Goal: Communication & Community: Answer question/provide support

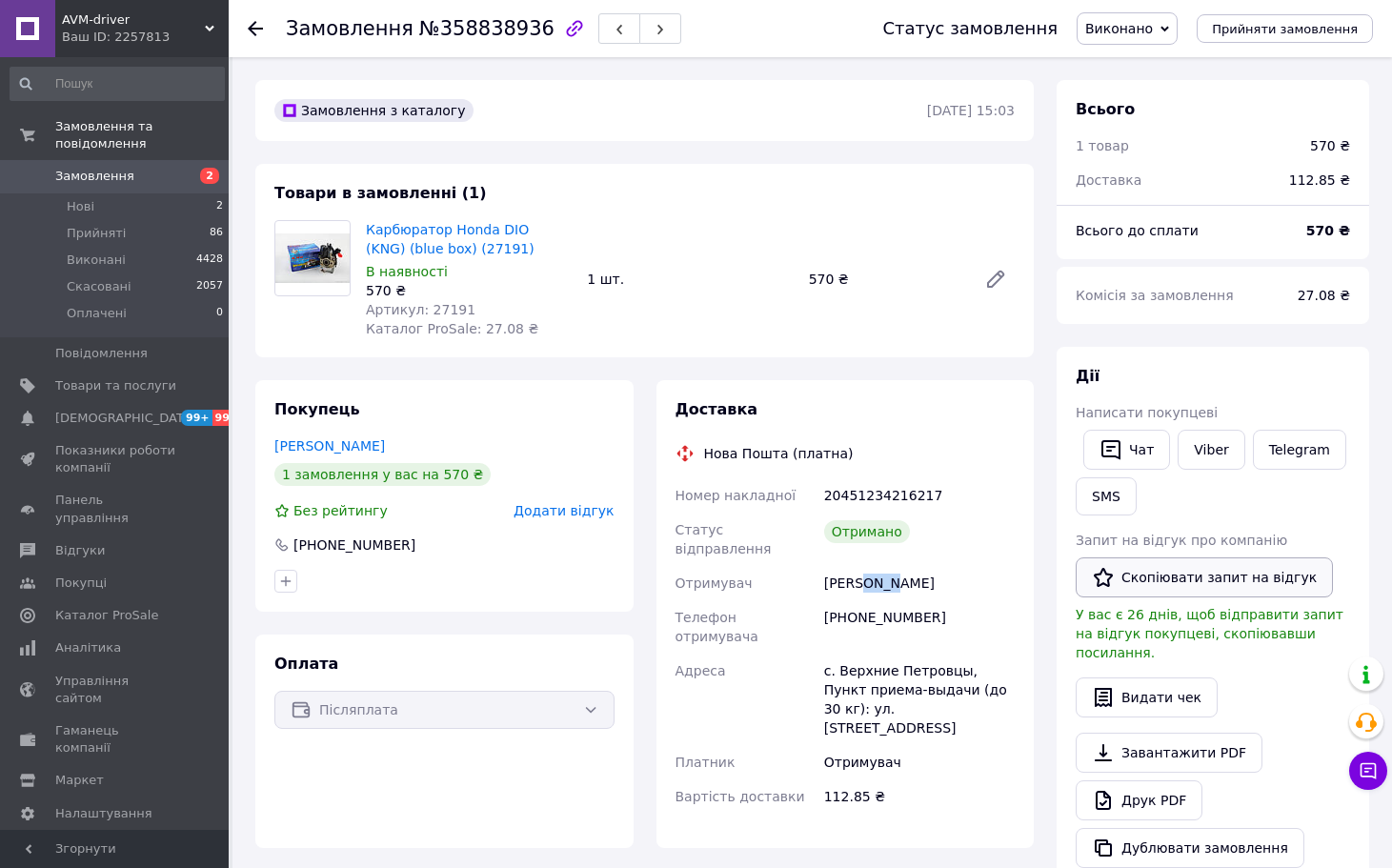
click at [1157, 584] on button "Скопіювати запит на відгук" at bounding box center [1204, 578] width 258 height 40
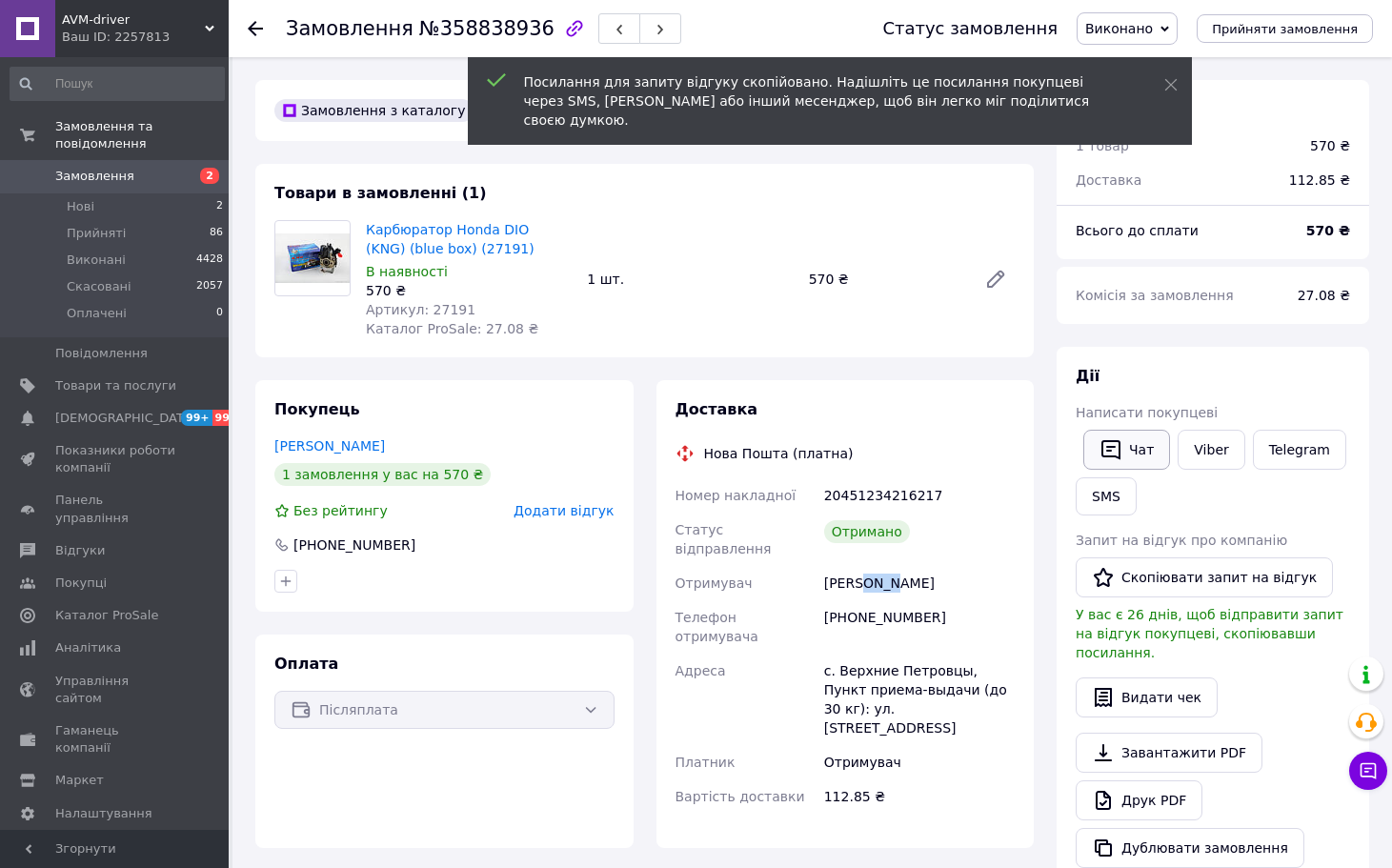
click at [1116, 436] on button "Чат" at bounding box center [1127, 449] width 87 height 40
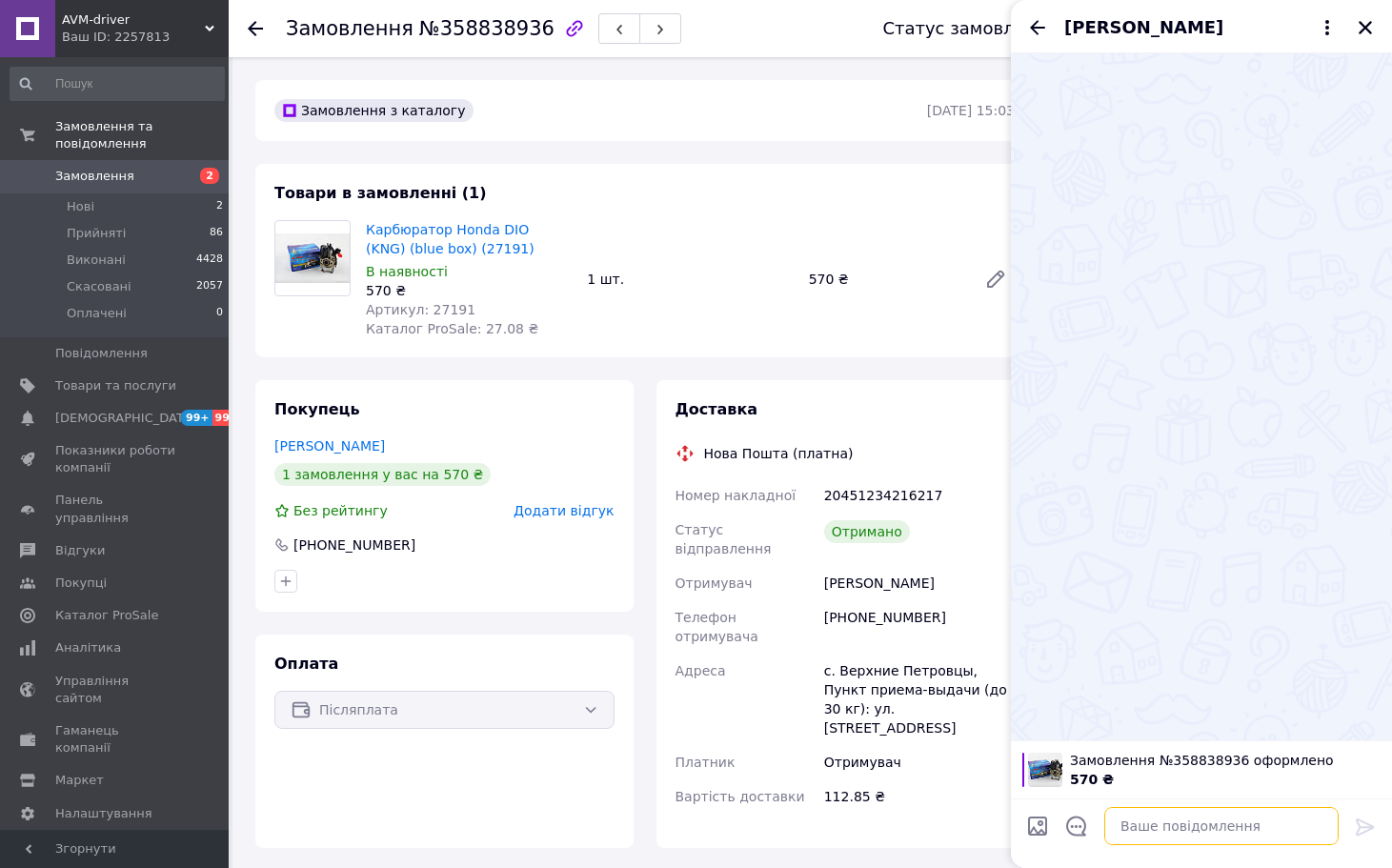
click at [1169, 834] on textarea at bounding box center [1222, 826] width 235 height 38
paste textarea "[PERSON_NAME], вітаю! Дякую, що обрали наш магазин та придбали товар! Ваш відгу…"
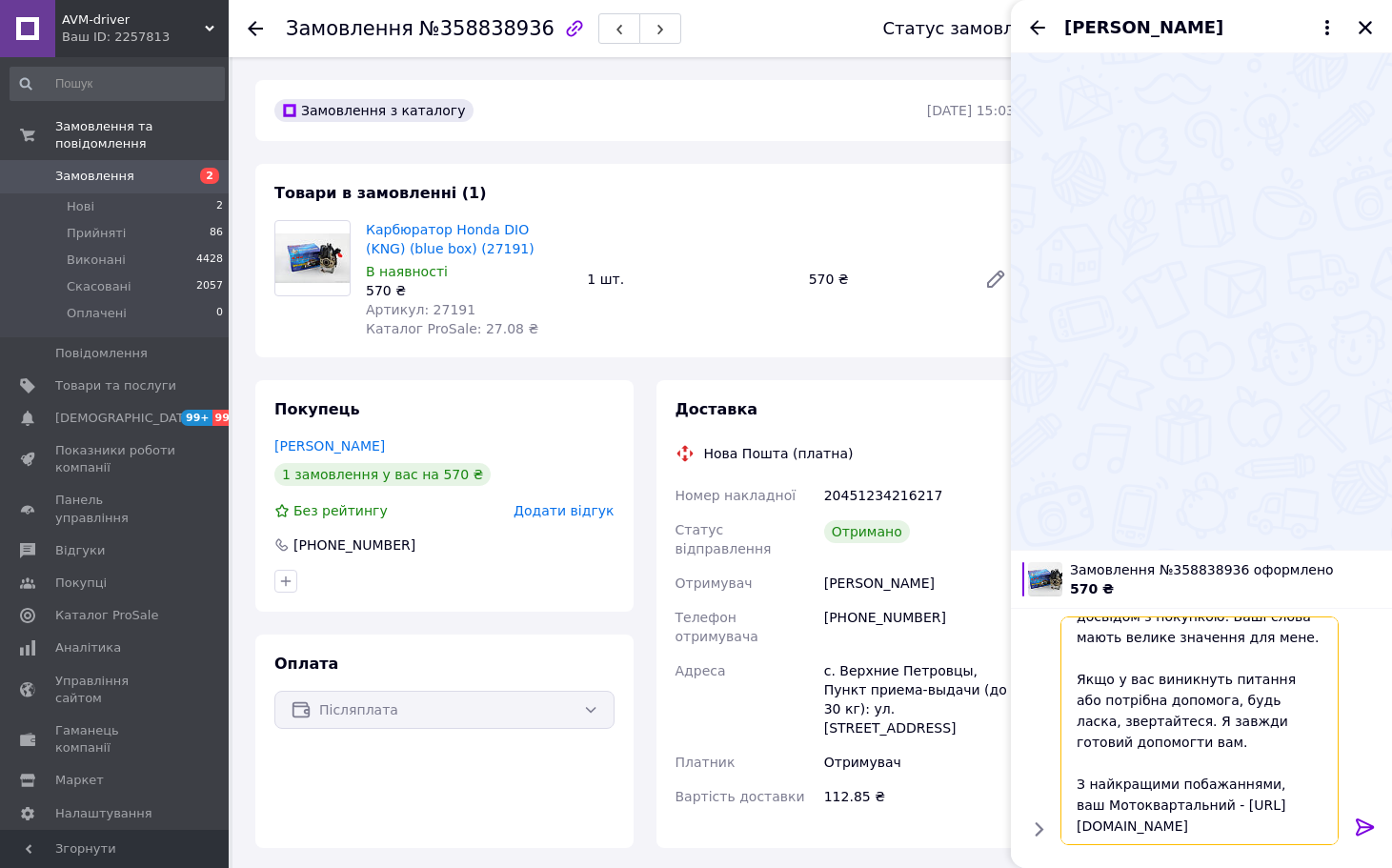
scroll to position [333, 0]
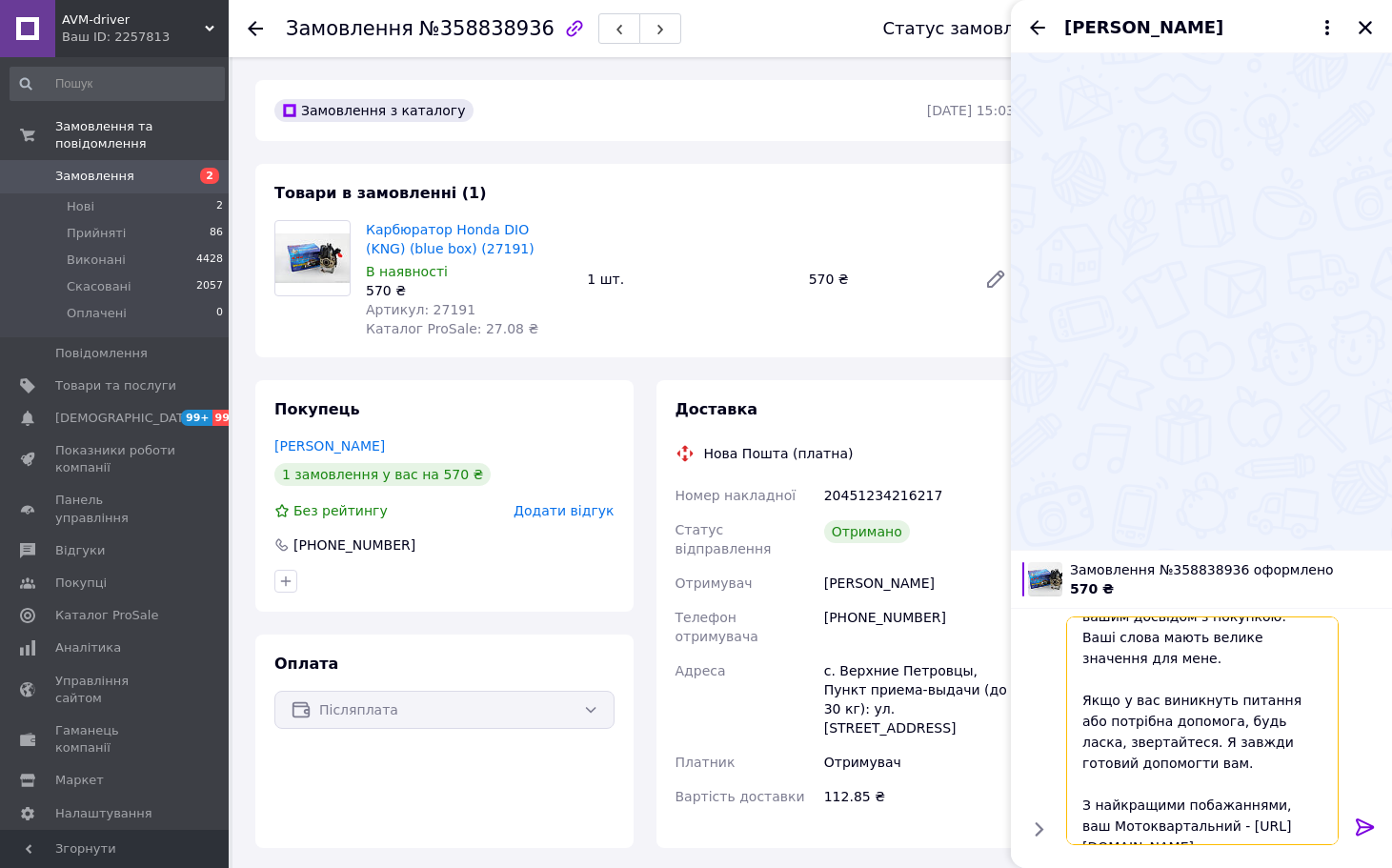
type textarea "[PERSON_NAME], вітаю! Дякую, що обрали наш магазин та придбали товар! Ваш відгу…"
click at [1369, 829] on icon at bounding box center [1365, 826] width 18 height 17
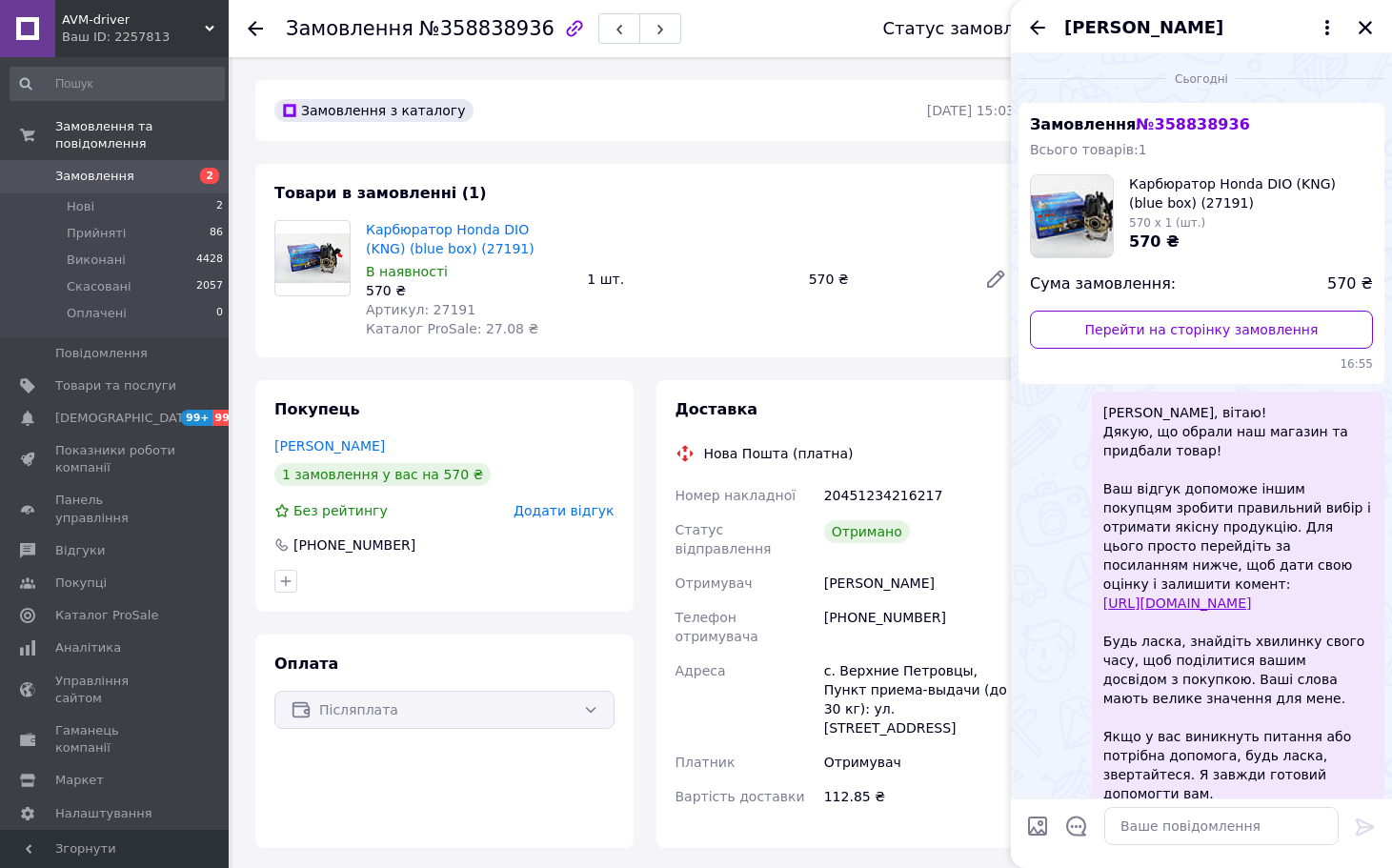
scroll to position [0, 0]
click at [1354, 23] on button "Закрити" at bounding box center [1365, 27] width 23 height 23
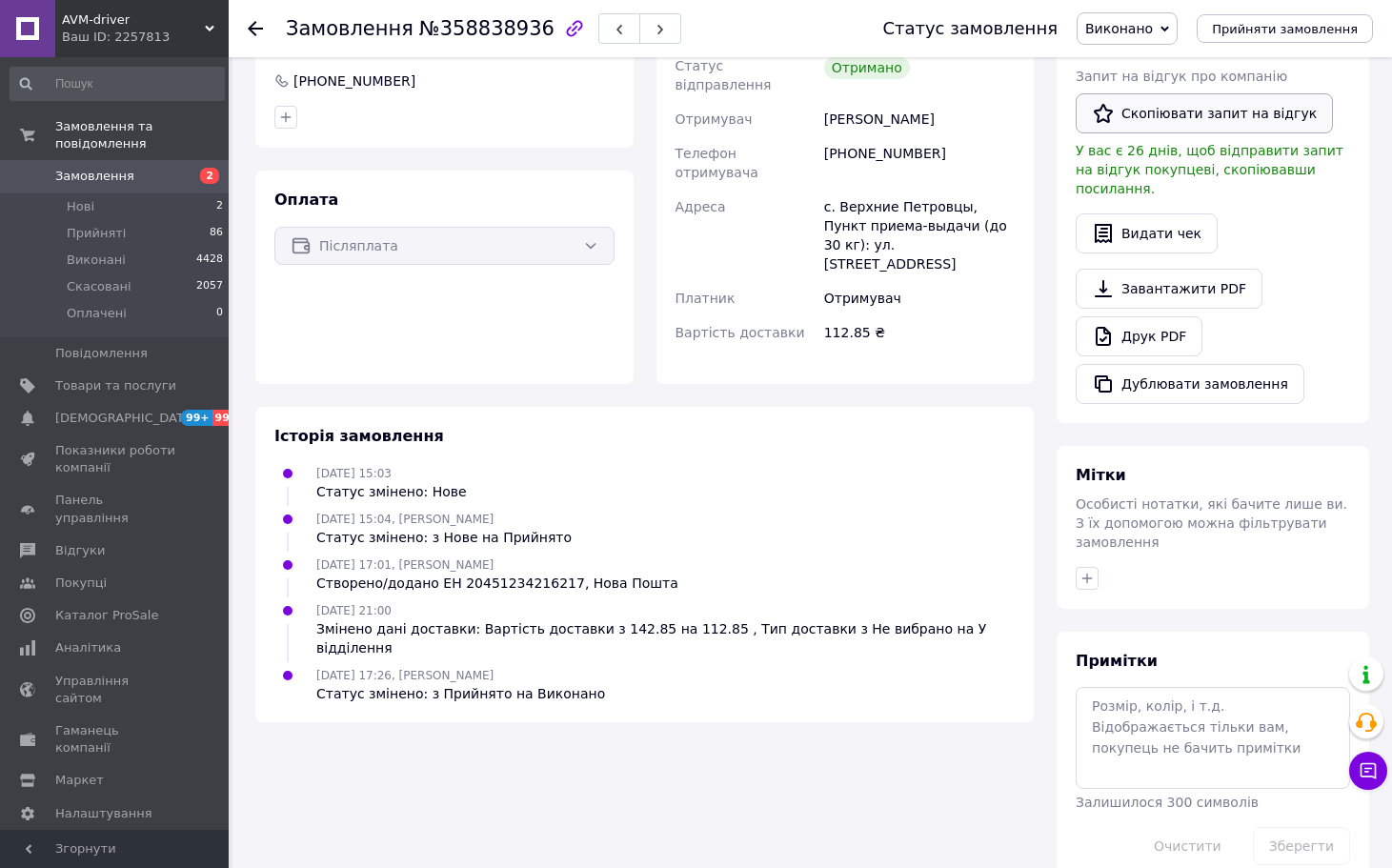
scroll to position [465, 0]
click at [1085, 570] on icon "button" at bounding box center [1087, 577] width 15 height 15
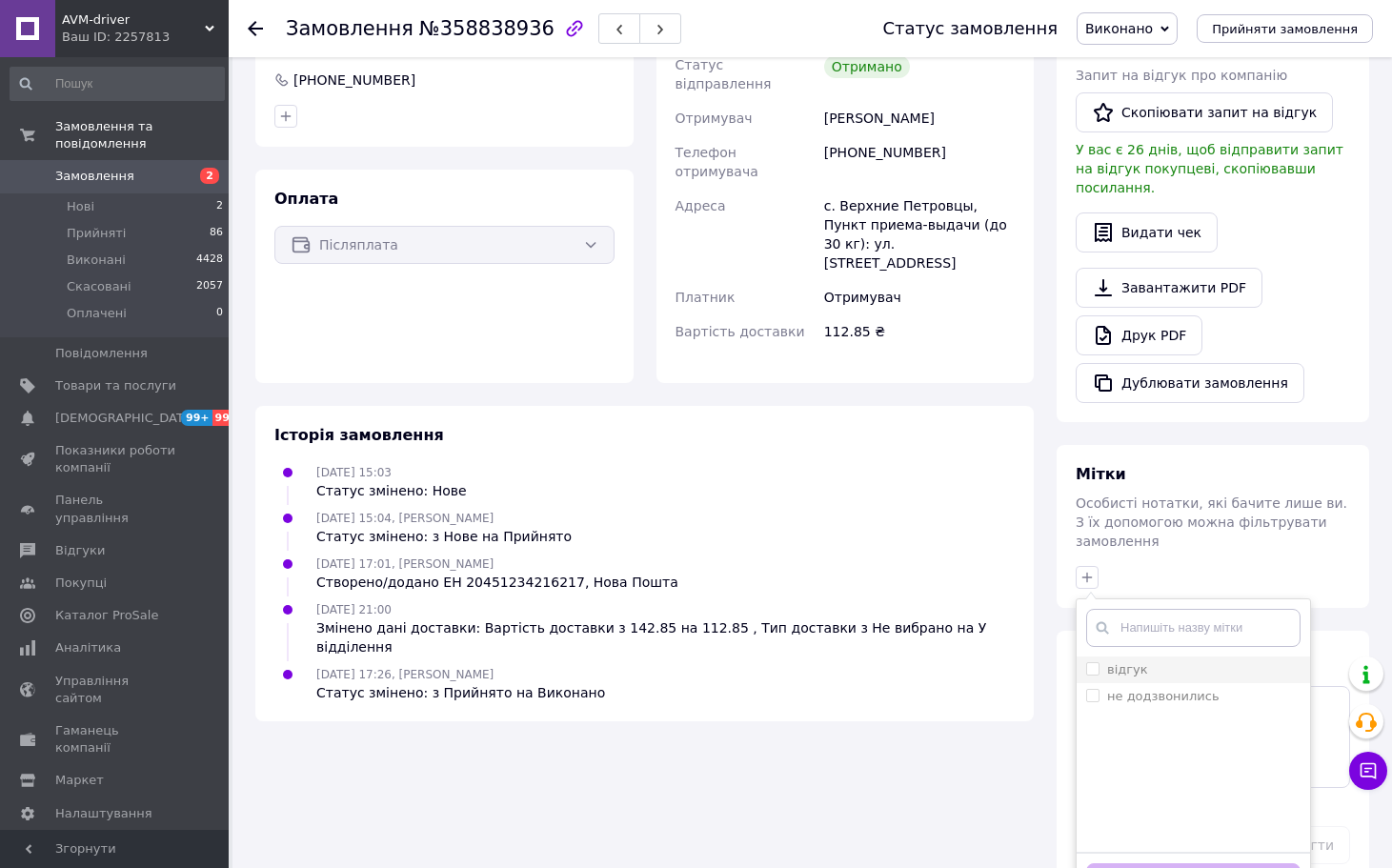
click at [1138, 662] on label "відгук" at bounding box center [1128, 669] width 41 height 14
checkbox input "true"
drag, startPoint x: 1221, startPoint y: 843, endPoint x: 1150, endPoint y: 781, distance: 94.3
click at [1221, 863] on button "Додати мітку" at bounding box center [1194, 881] width 215 height 37
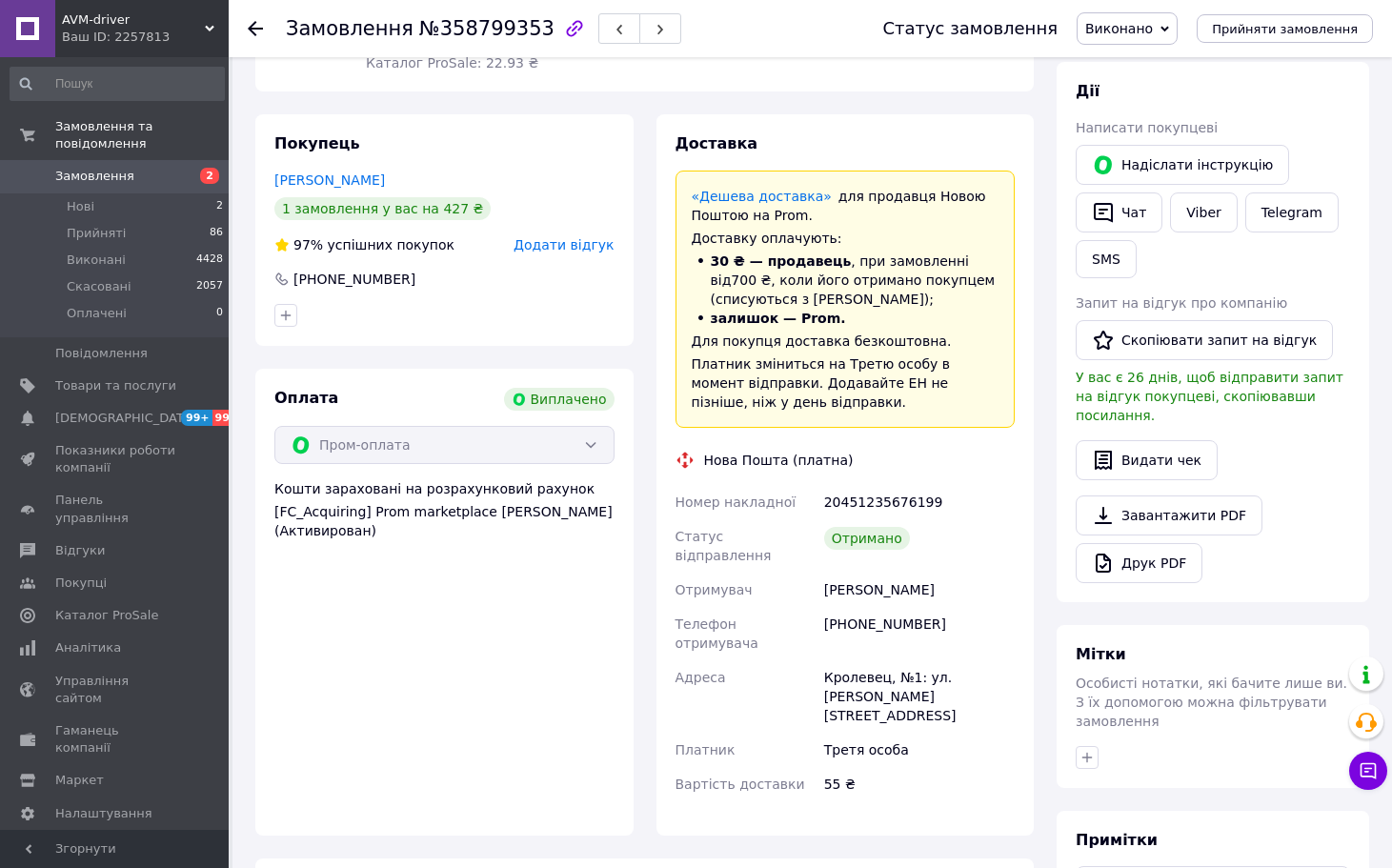
scroll to position [286, 0]
click at [909, 572] on div "[PERSON_NAME]" at bounding box center [919, 589] width 198 height 35
copy div "[PERSON_NAME]"
click at [1164, 332] on button "Скопіювати запит на відгук" at bounding box center [1204, 339] width 258 height 40
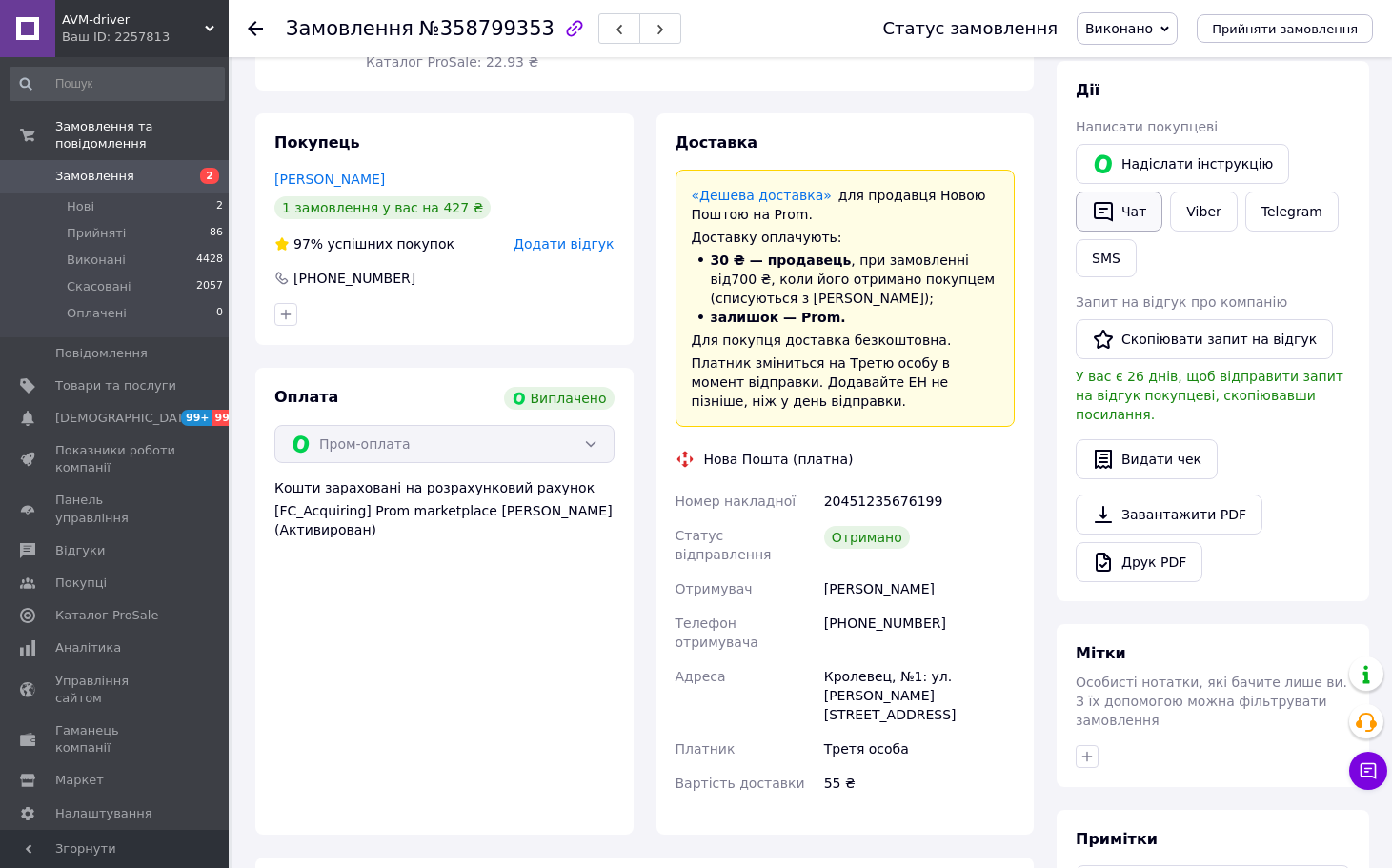
click at [1124, 205] on button "Чат" at bounding box center [1119, 212] width 87 height 40
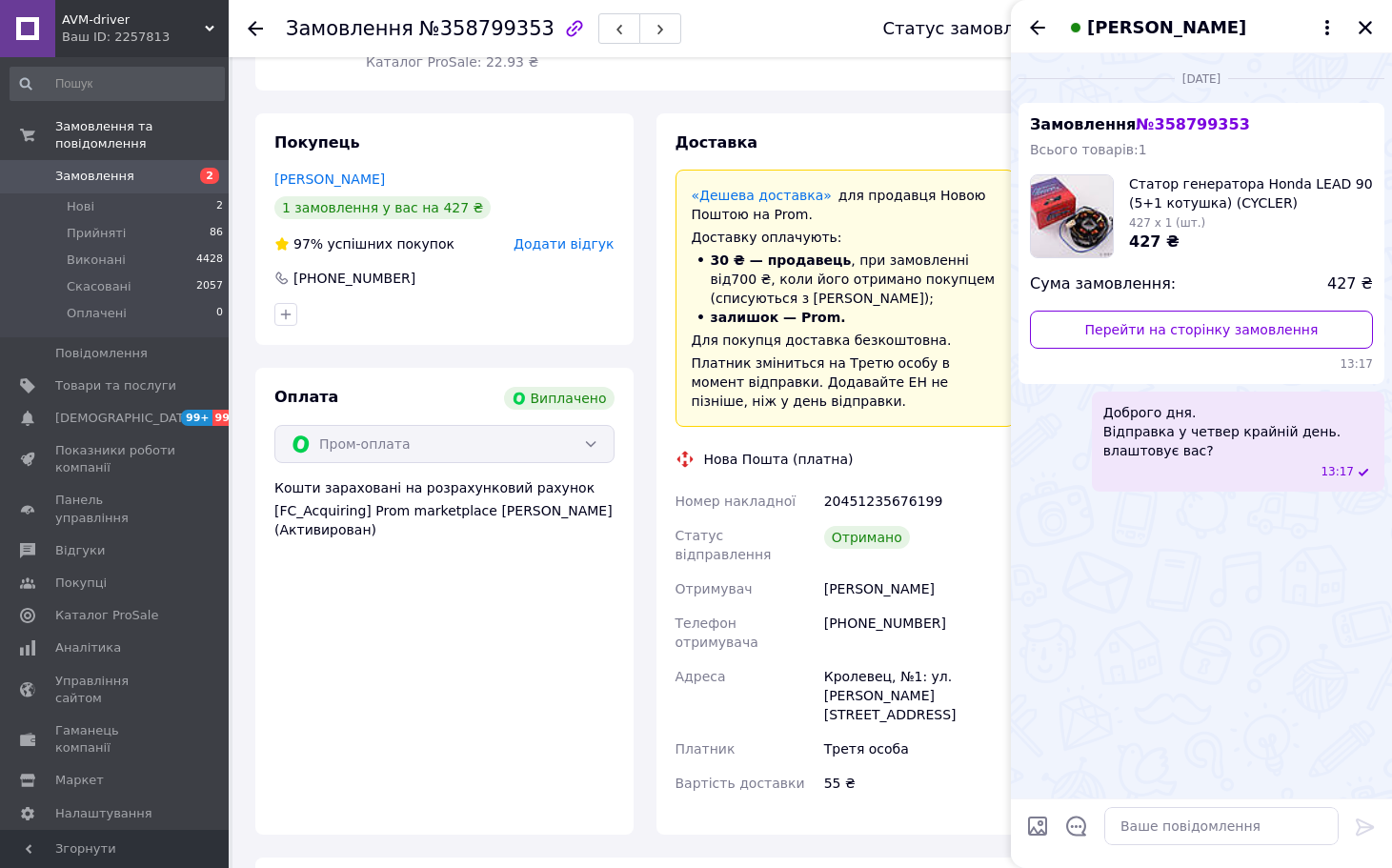
click at [1188, 847] on div at bounding box center [1221, 826] width 250 height 54
drag, startPoint x: 1189, startPoint y: 834, endPoint x: 1252, endPoint y: 829, distance: 63.2
click at [1189, 833] on textarea at bounding box center [1222, 826] width 235 height 38
paste textarea "[PERSON_NAME], вітаю! Дякую, що обрали наш магазин та придбали товар! Ваш відгу…"
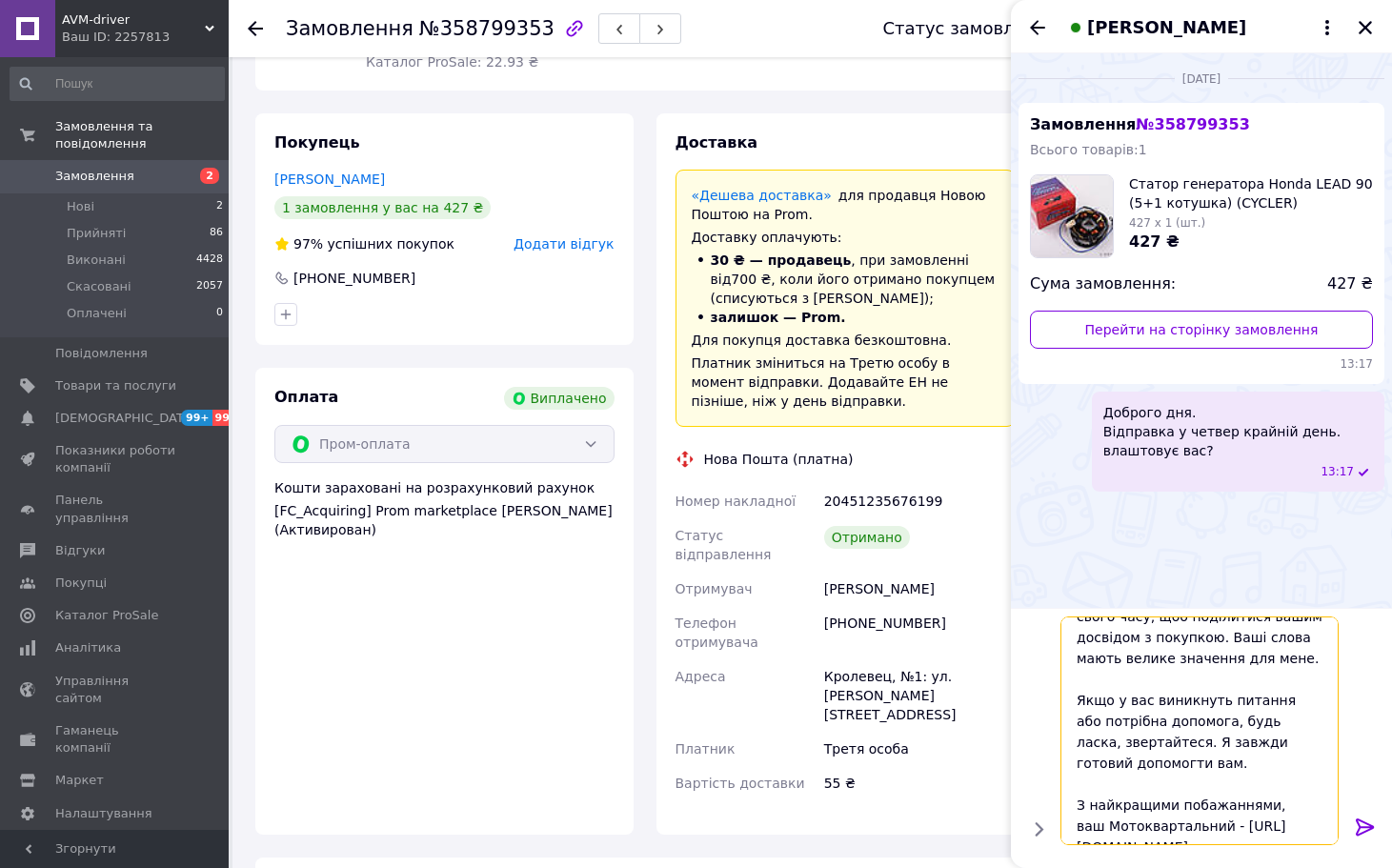
scroll to position [312, 0]
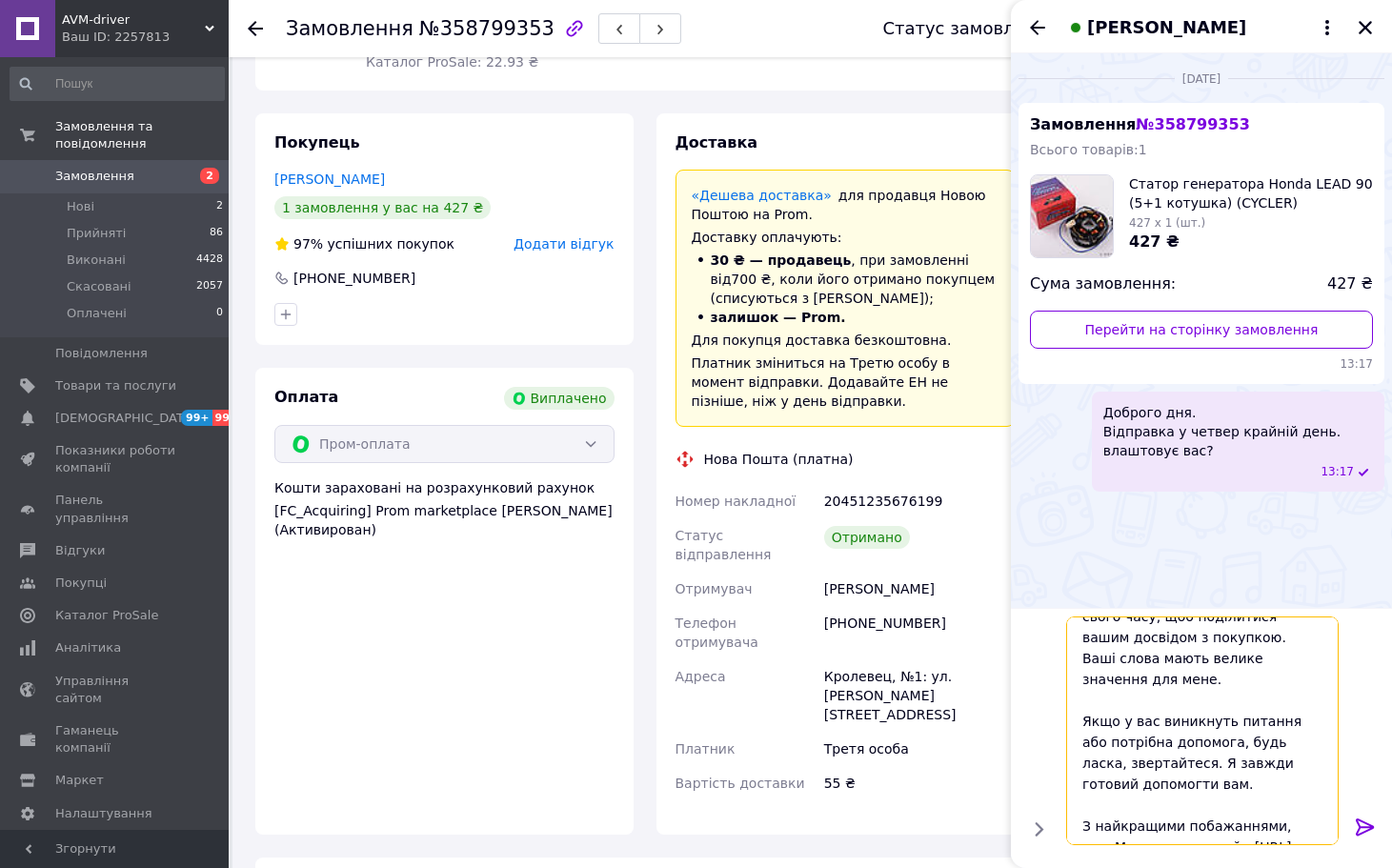
type textarea "[PERSON_NAME], вітаю! Дякую, що обрали наш магазин та придбали товар! Ваш відгу…"
click at [1361, 832] on icon at bounding box center [1365, 826] width 18 height 17
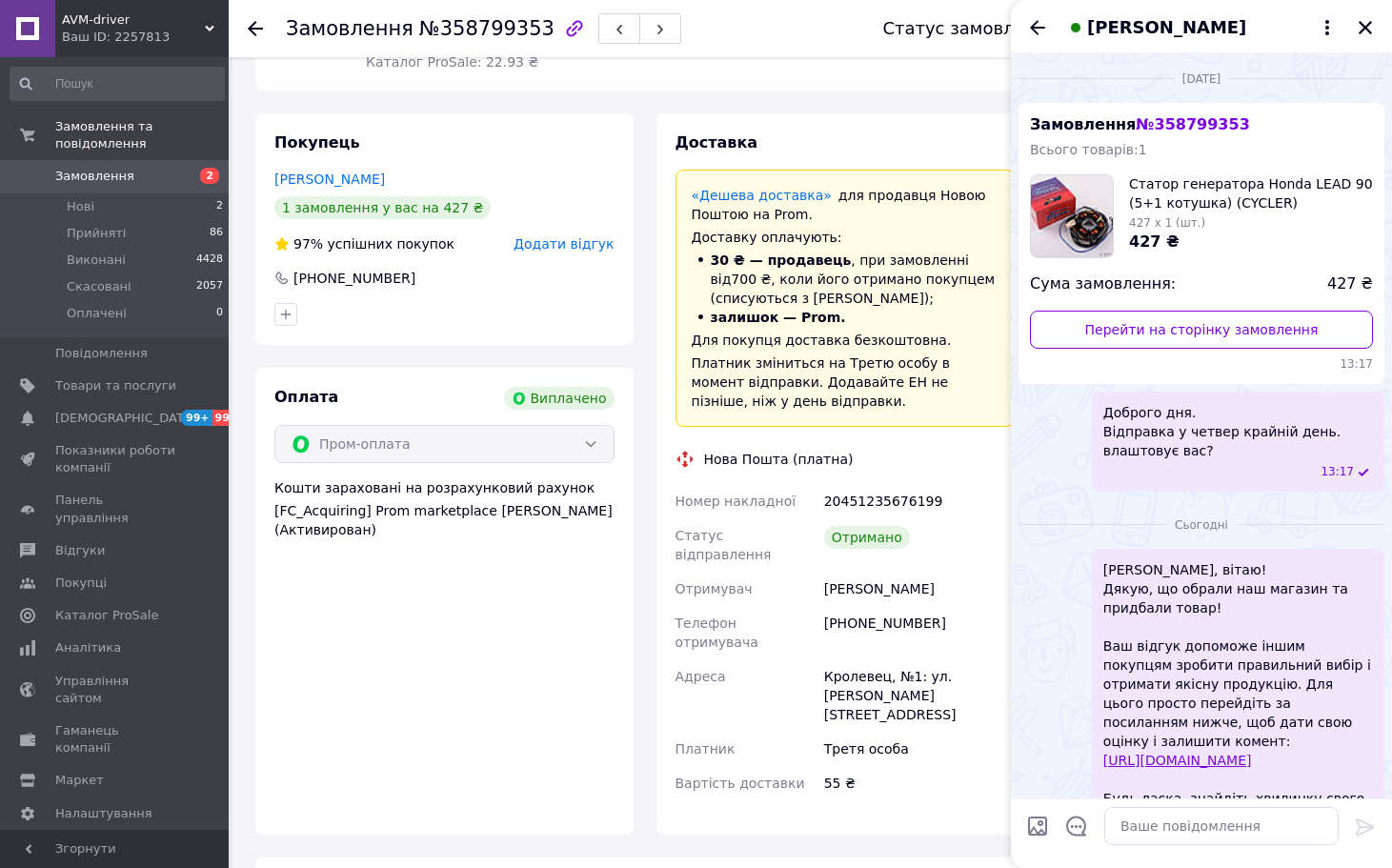
scroll to position [0, 0]
click at [1362, 22] on div "[PERSON_NAME]" at bounding box center [1201, 27] width 381 height 54
click at [1362, 22] on icon "Закрити" at bounding box center [1365, 27] width 17 height 17
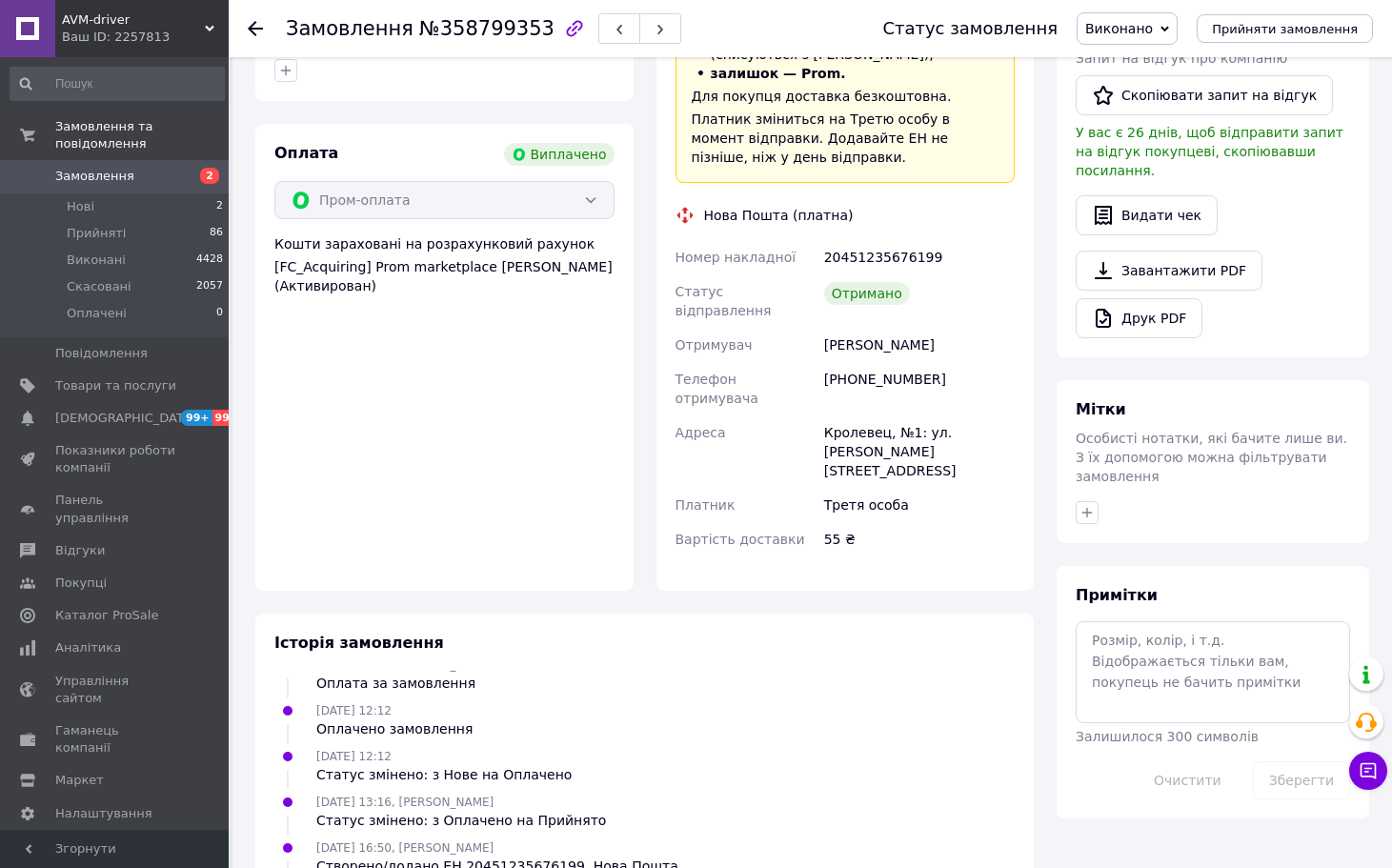
scroll to position [763, 0]
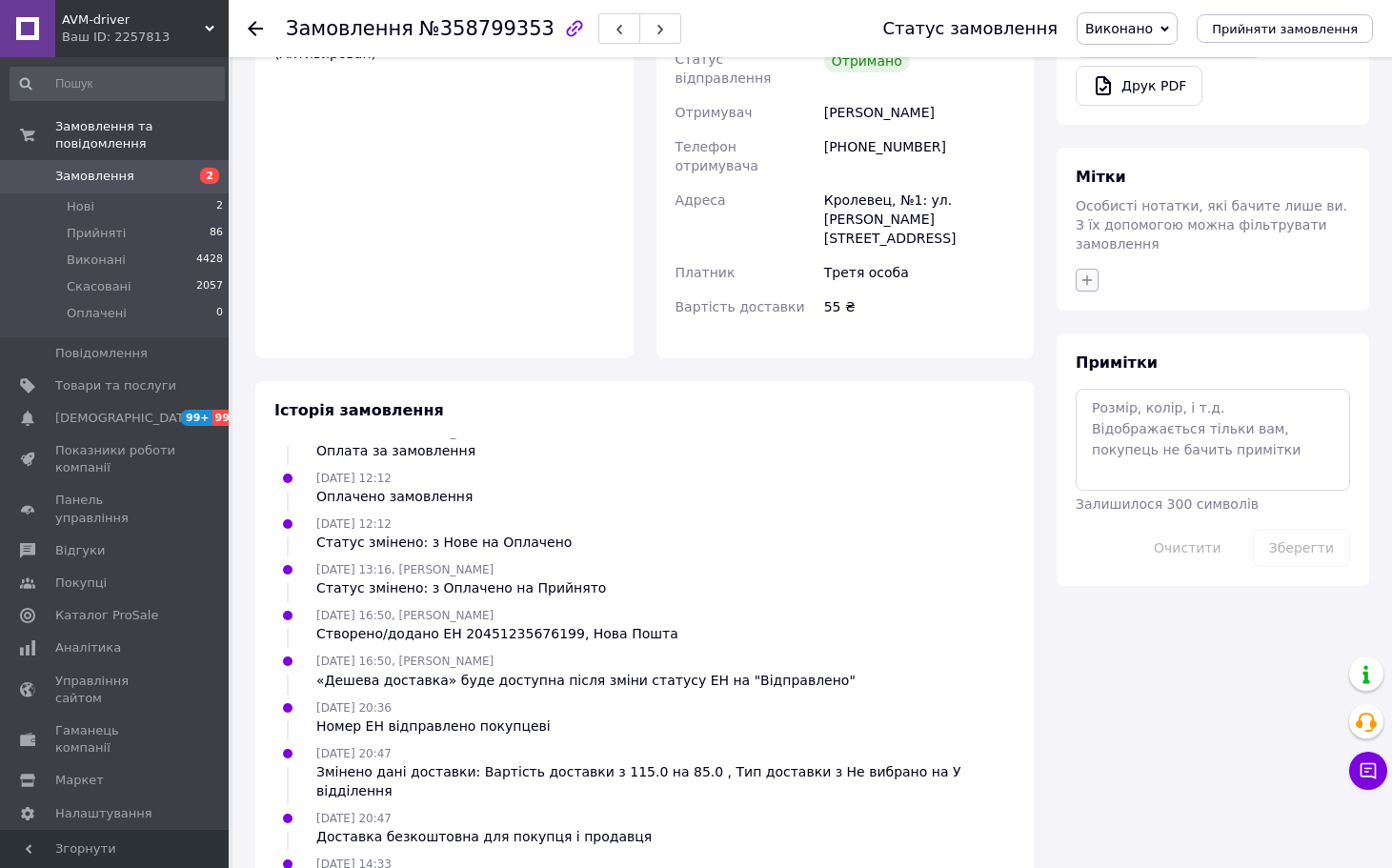
click at [1092, 268] on button "button" at bounding box center [1087, 279] width 23 height 23
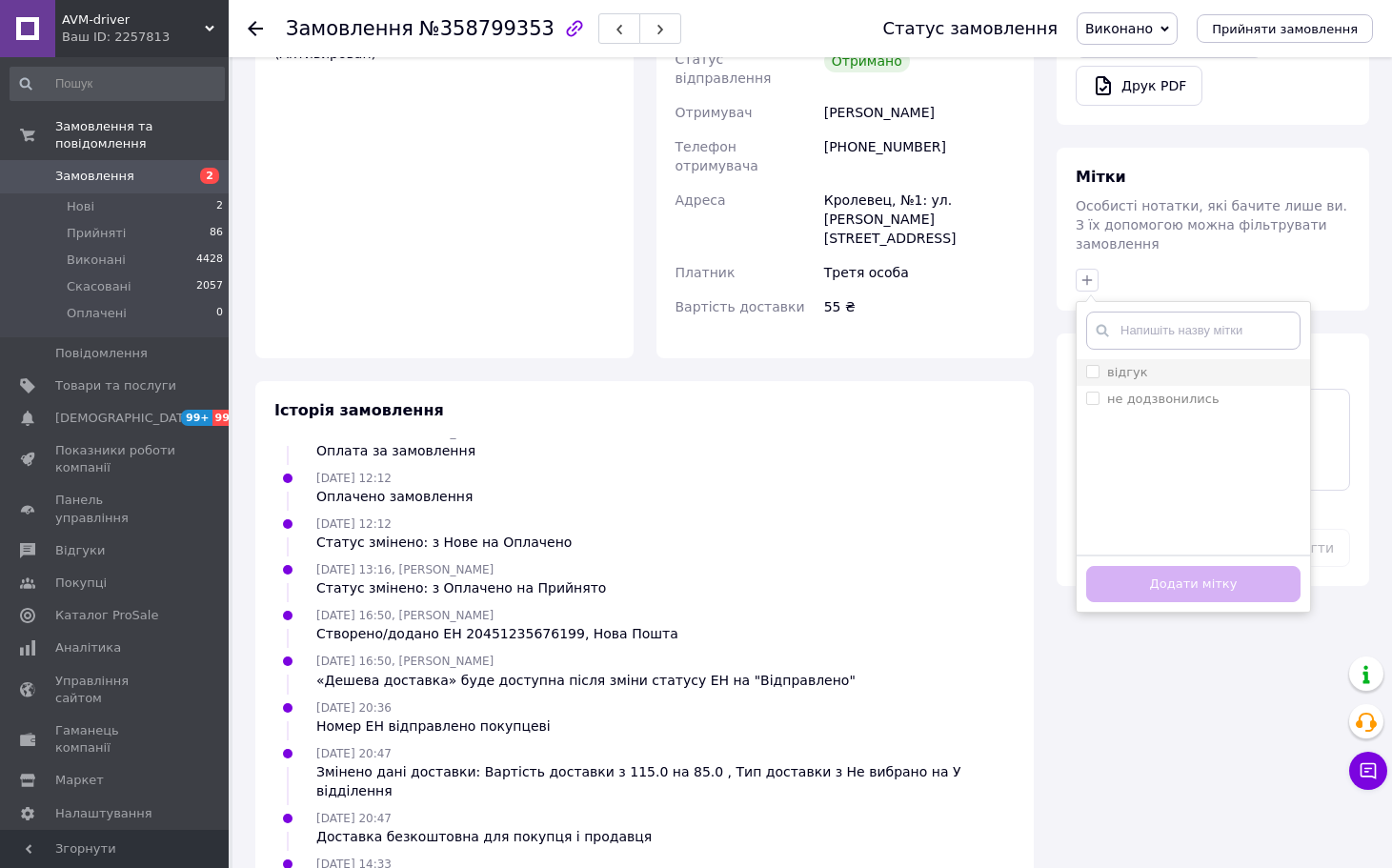
click at [1140, 364] on div "відгук" at bounding box center [1194, 372] width 215 height 17
checkbox input "true"
click at [1201, 566] on button "Додати мітку" at bounding box center [1194, 584] width 215 height 37
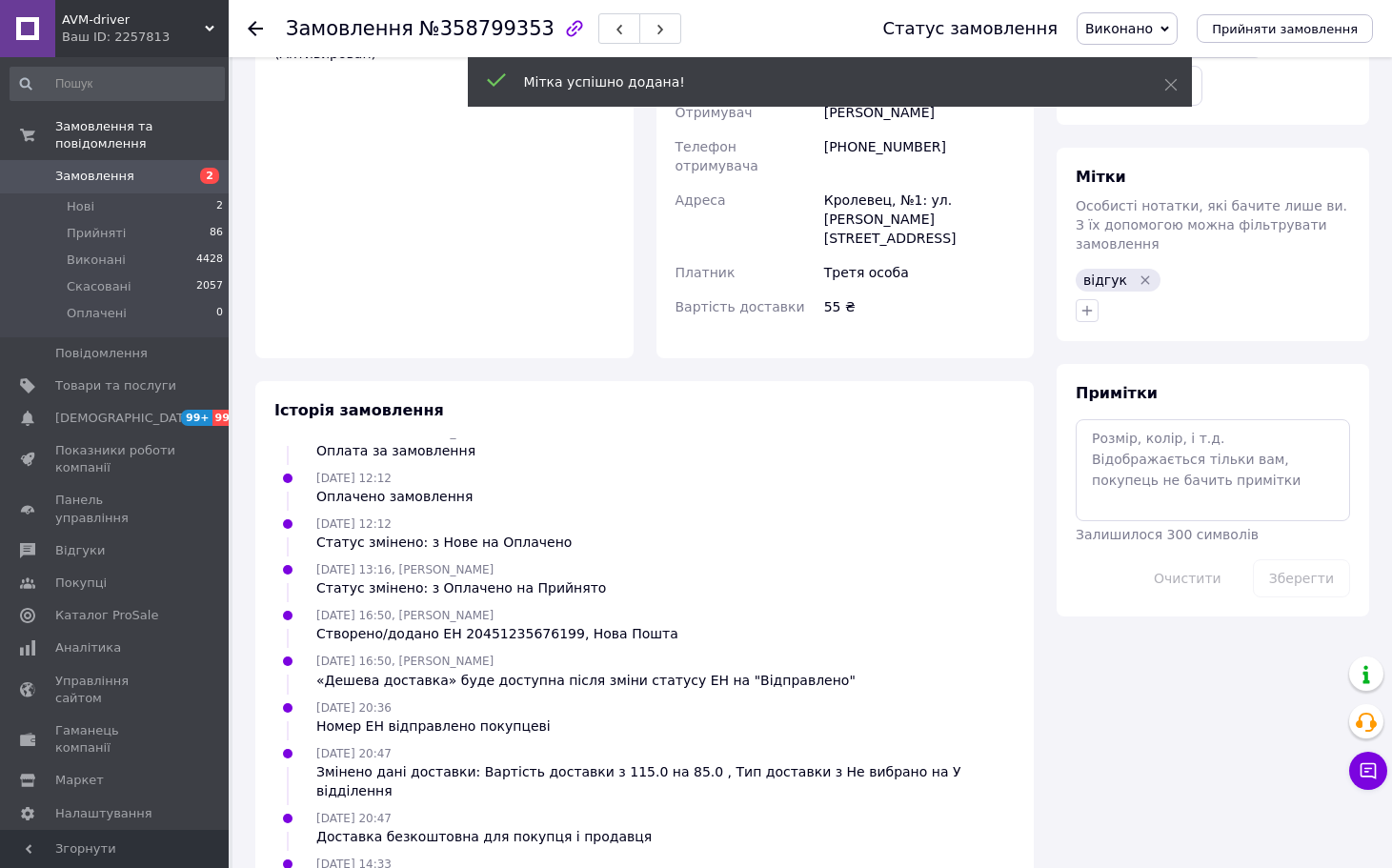
scroll to position [106, 0]
